Goal: Task Accomplishment & Management: Use online tool/utility

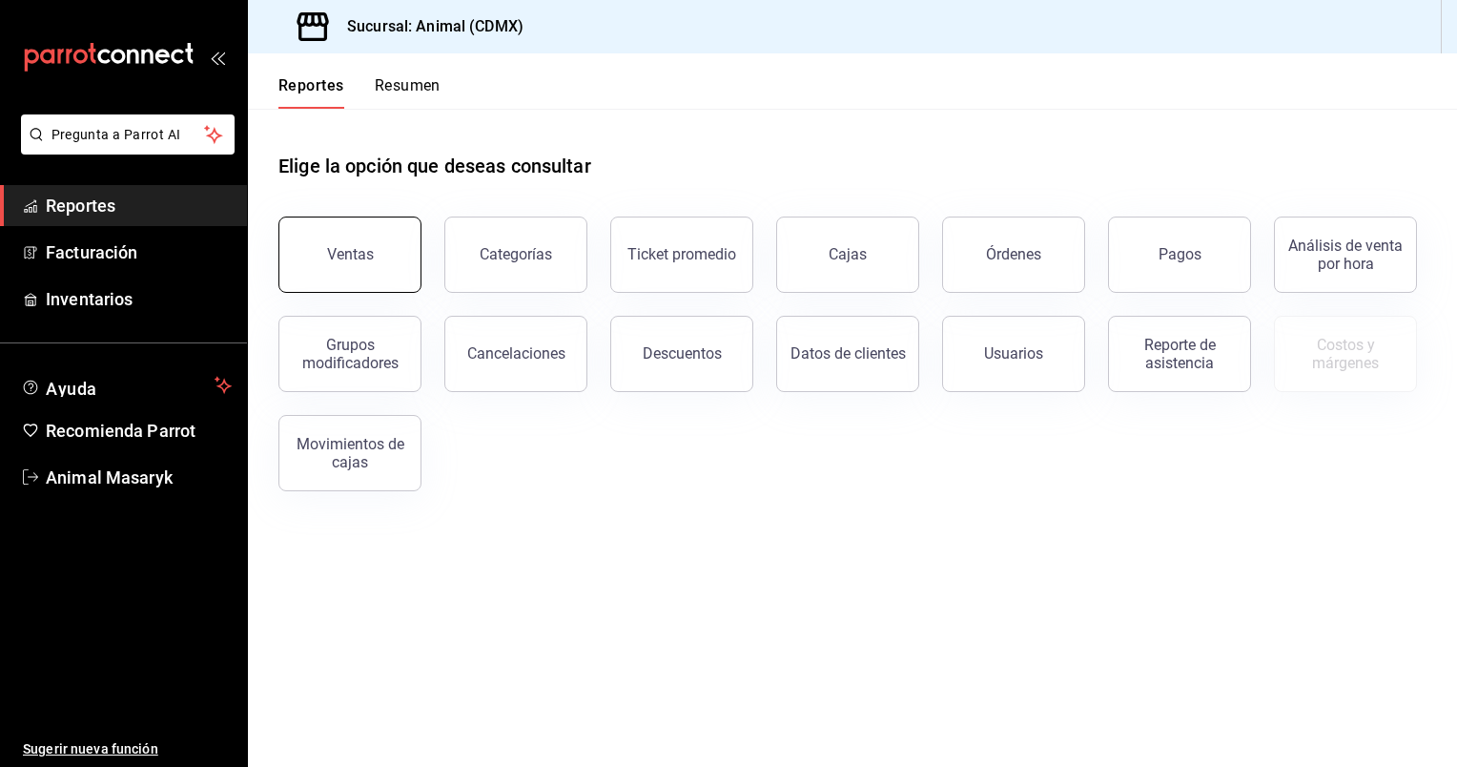
click at [364, 263] on button "Ventas" at bounding box center [349, 254] width 143 height 76
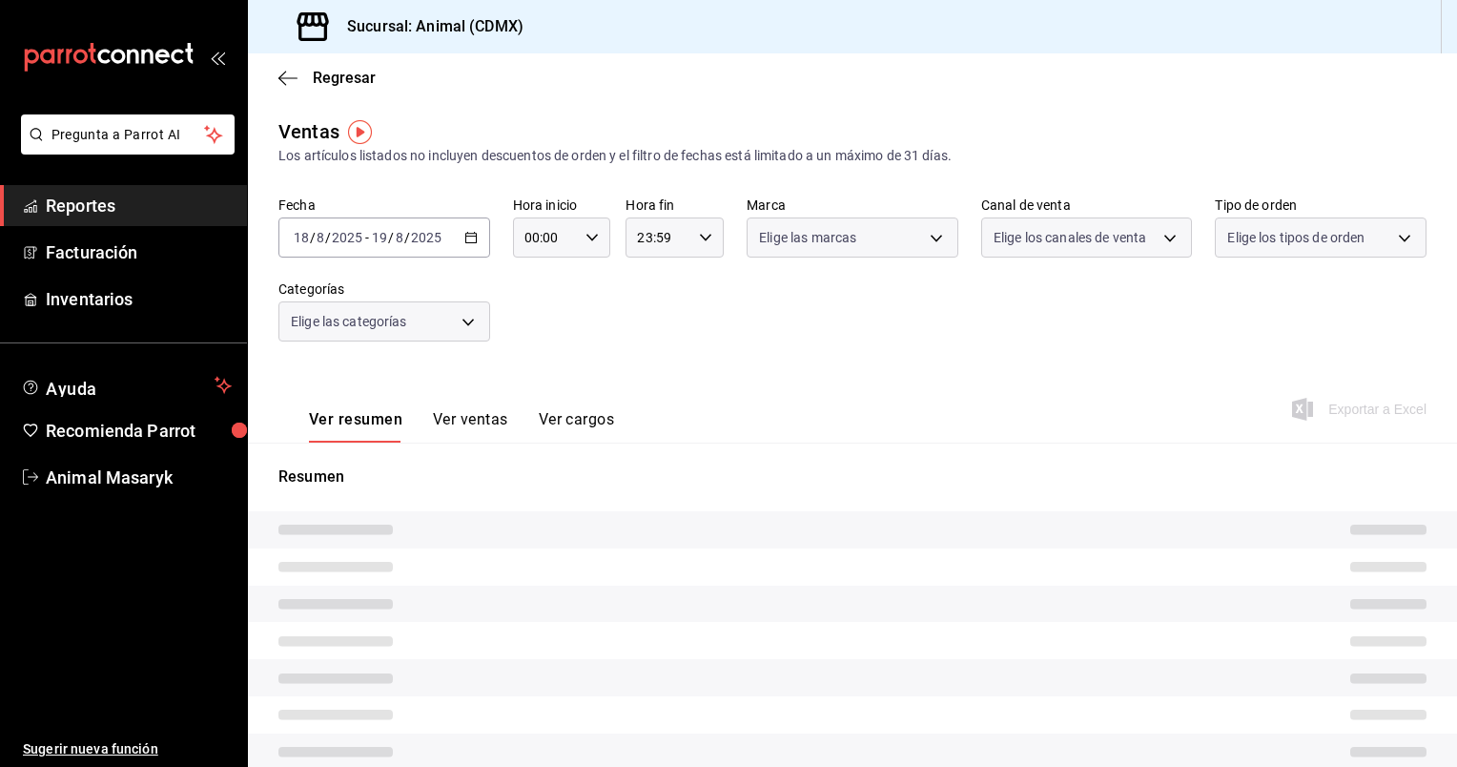
type input "05:00"
type input "PARROT,UBER_EATS,RAPPI,DIDI_FOOD,ONLINE"
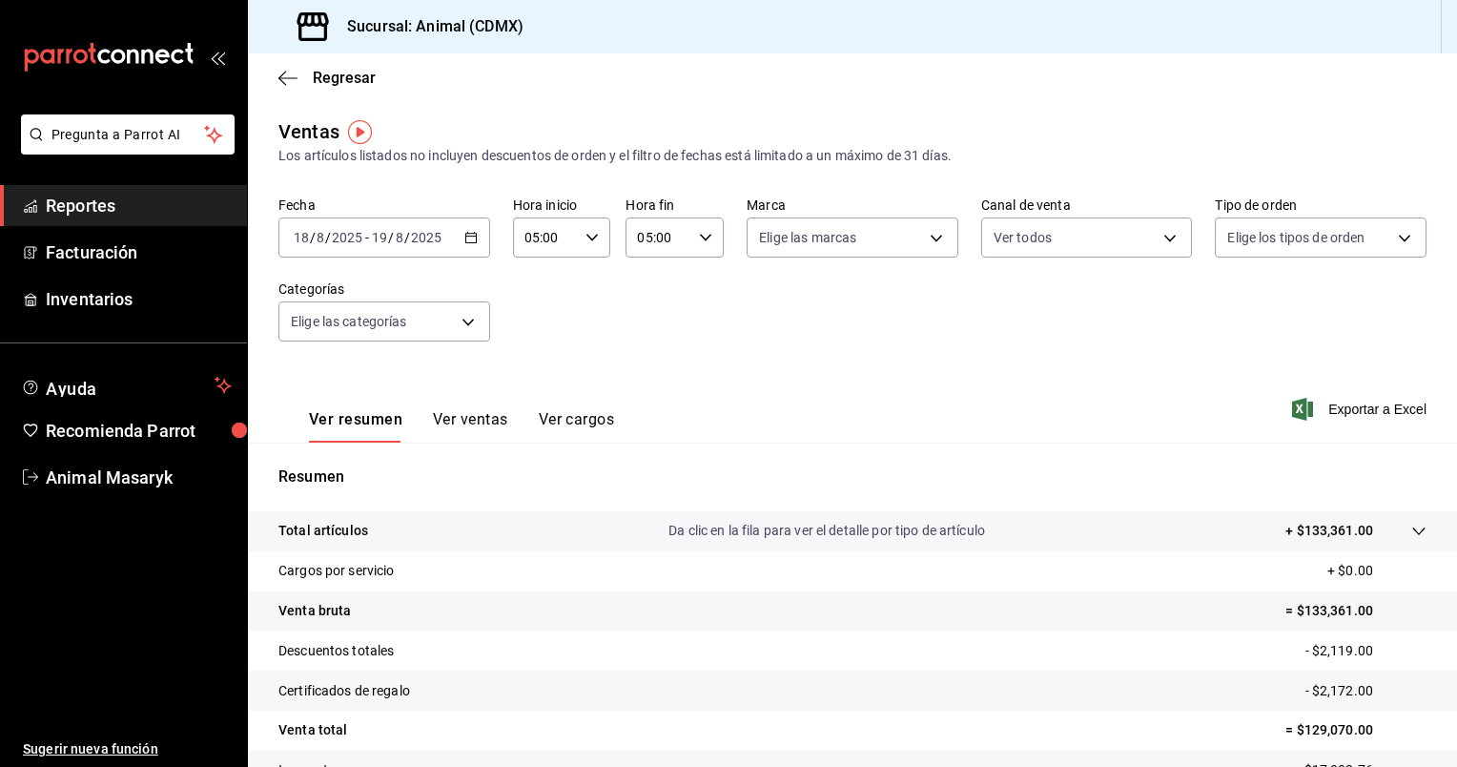
click at [475, 240] on div "[DATE] [DATE] - [DATE] [DATE]" at bounding box center [384, 237] width 212 height 40
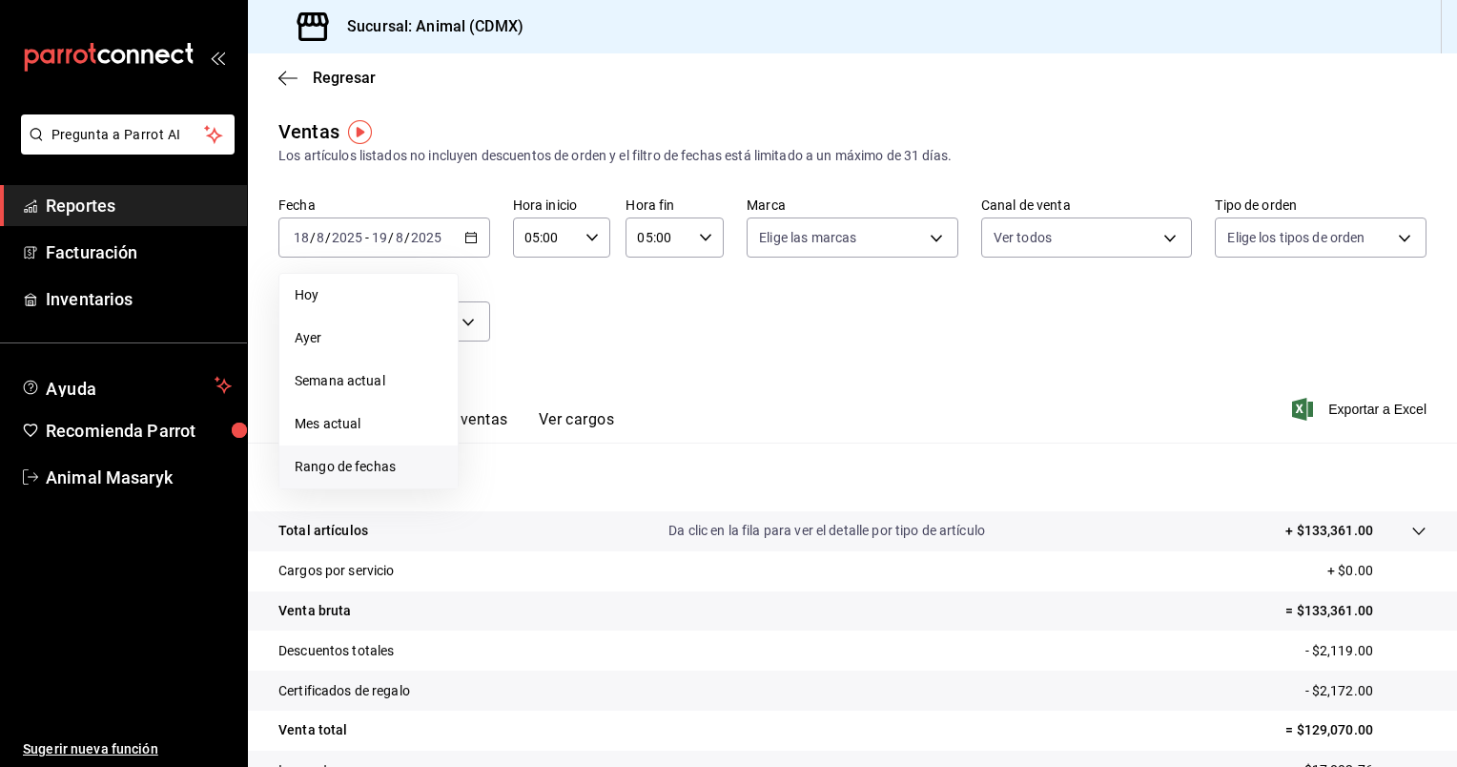
click at [367, 462] on span "Rango de fechas" at bounding box center [369, 467] width 148 height 20
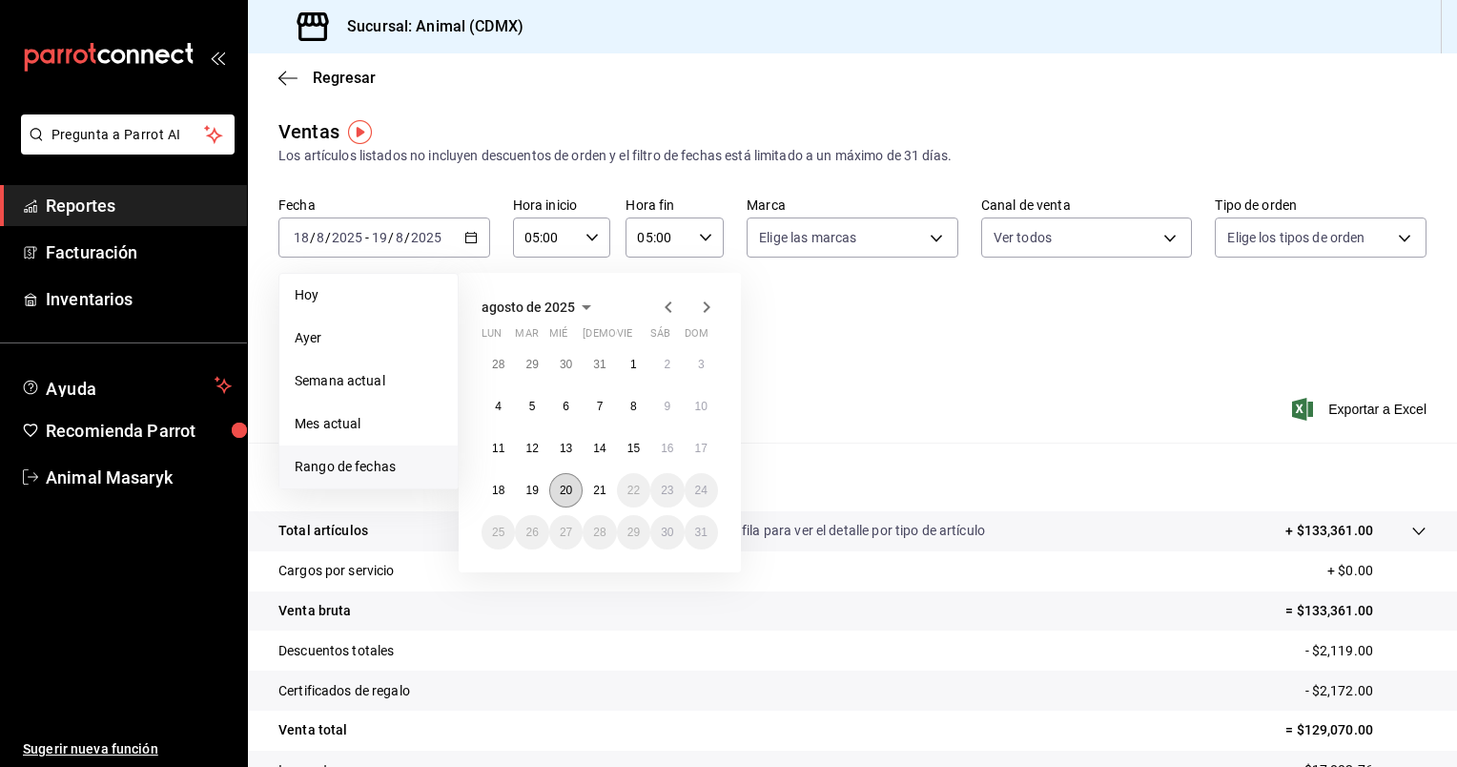
click at [567, 493] on abbr "20" at bounding box center [566, 489] width 12 height 13
click at [598, 494] on abbr "21" at bounding box center [599, 489] width 12 height 13
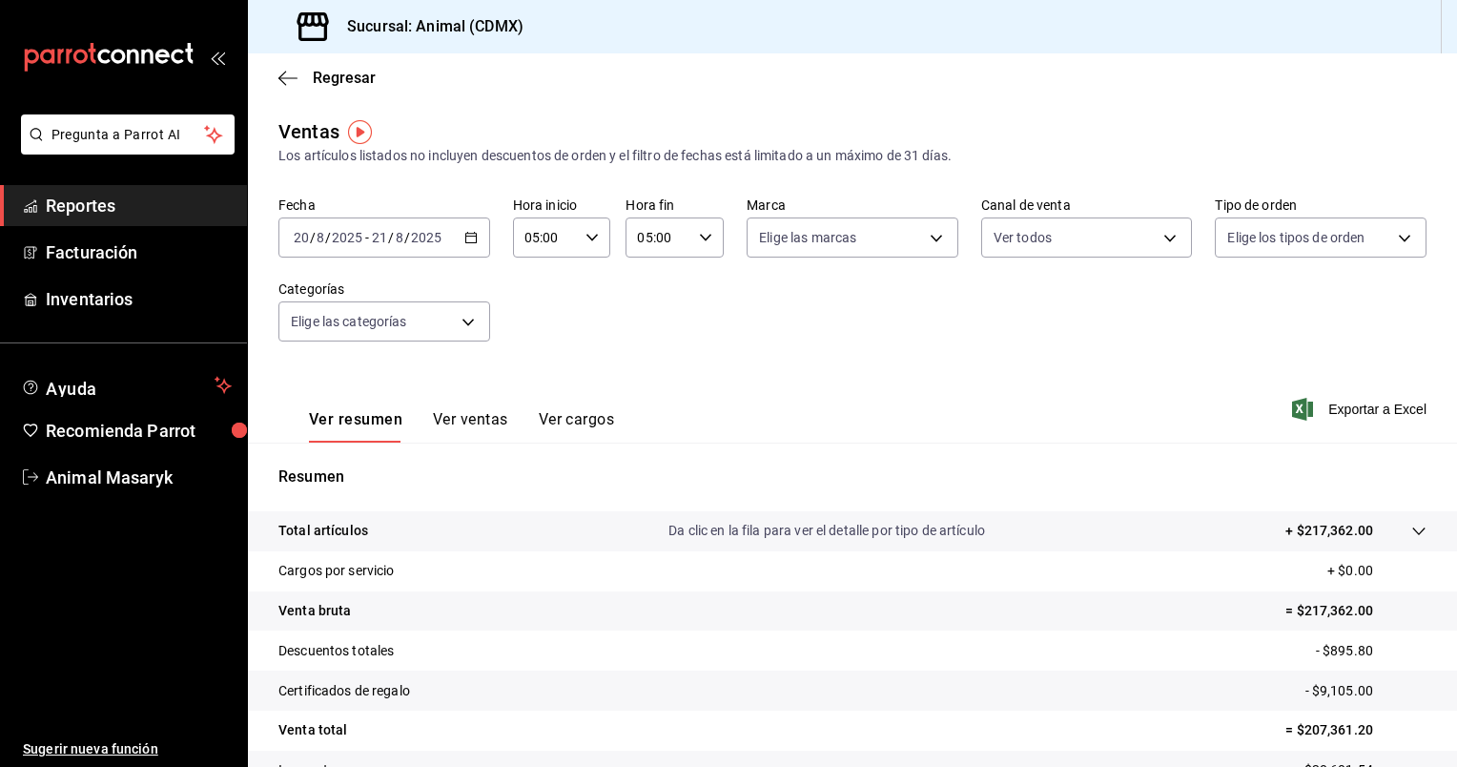
click at [472, 227] on div "[DATE] [DATE] - [DATE] [DATE]" at bounding box center [384, 237] width 212 height 40
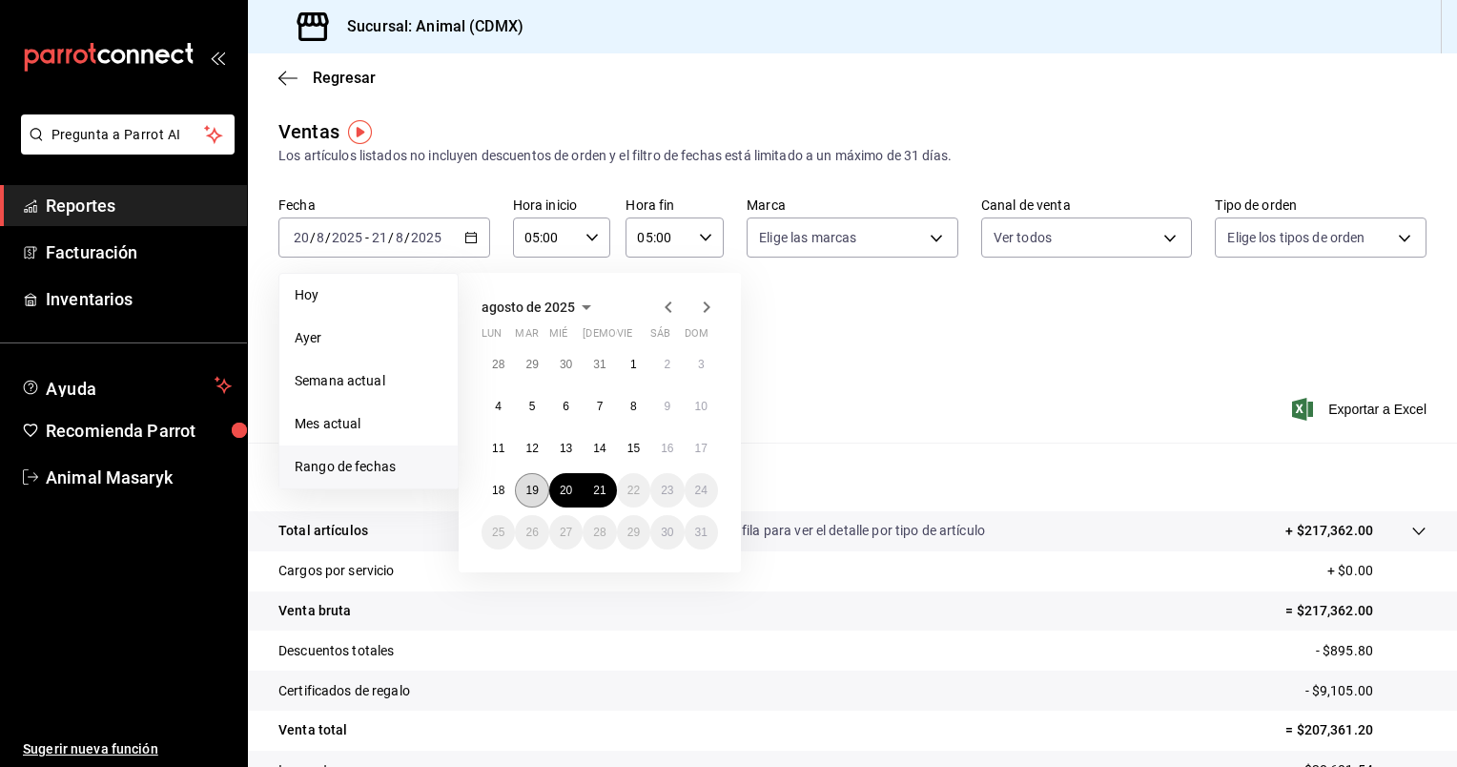
click at [527, 492] on abbr "19" at bounding box center [531, 489] width 12 height 13
click at [564, 488] on abbr "20" at bounding box center [566, 489] width 12 height 13
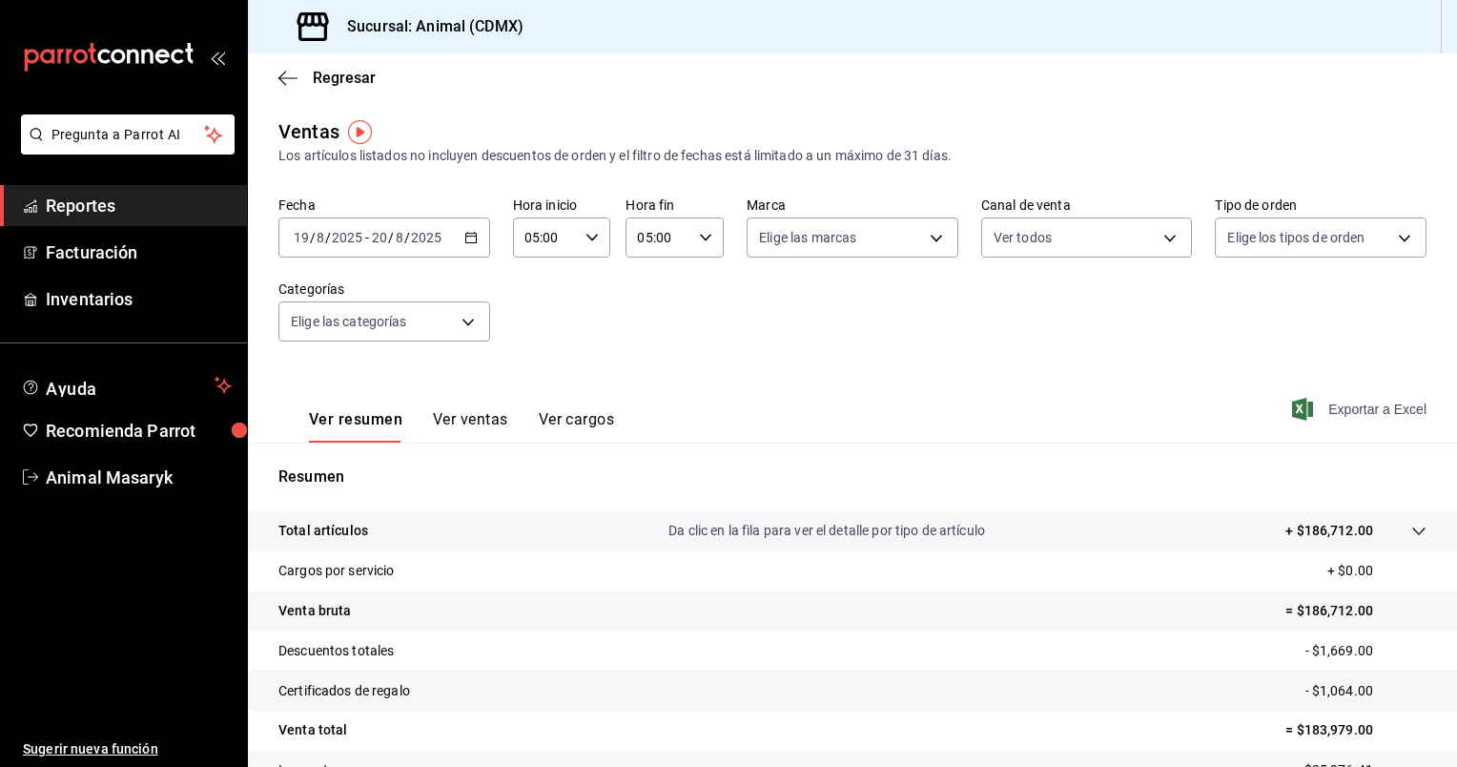
click at [1353, 414] on span "Exportar a Excel" at bounding box center [1361, 409] width 131 height 23
